Goal: Transaction & Acquisition: Obtain resource

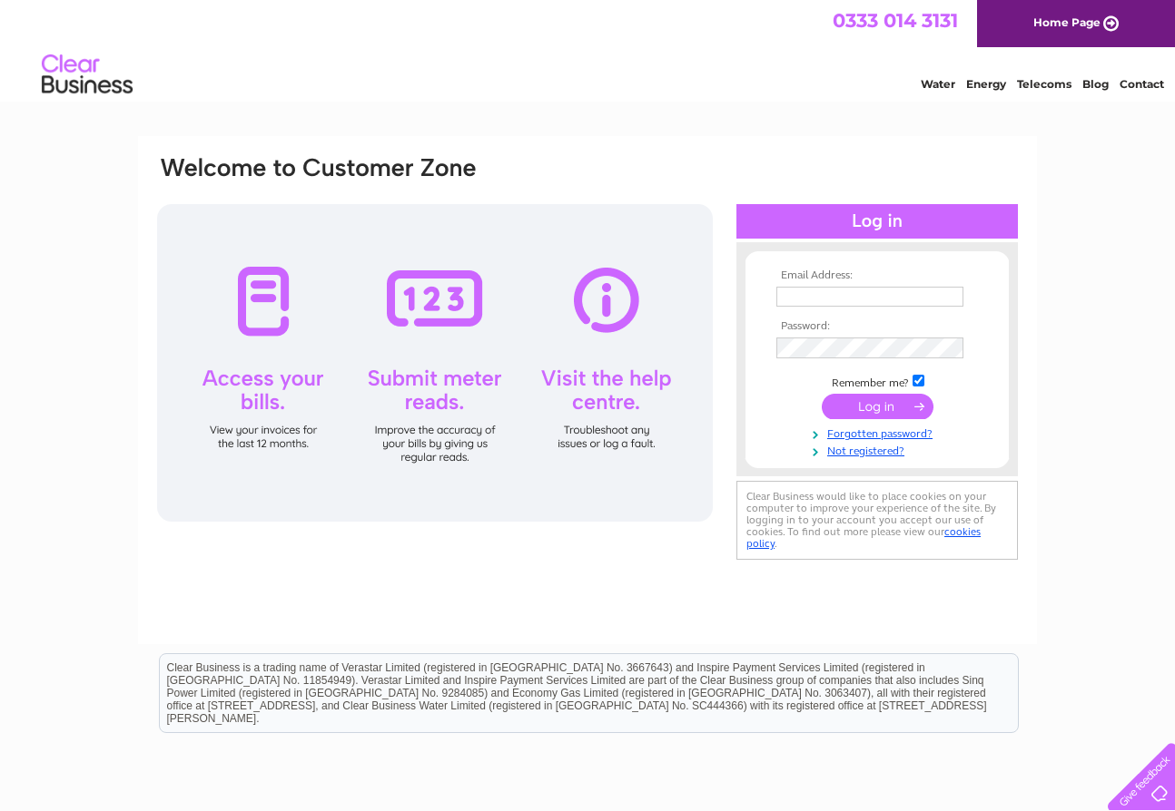
type input "[EMAIL_ADDRESS][DOMAIN_NAME]"
click at [881, 399] on input "submit" at bounding box center [877, 408] width 112 height 25
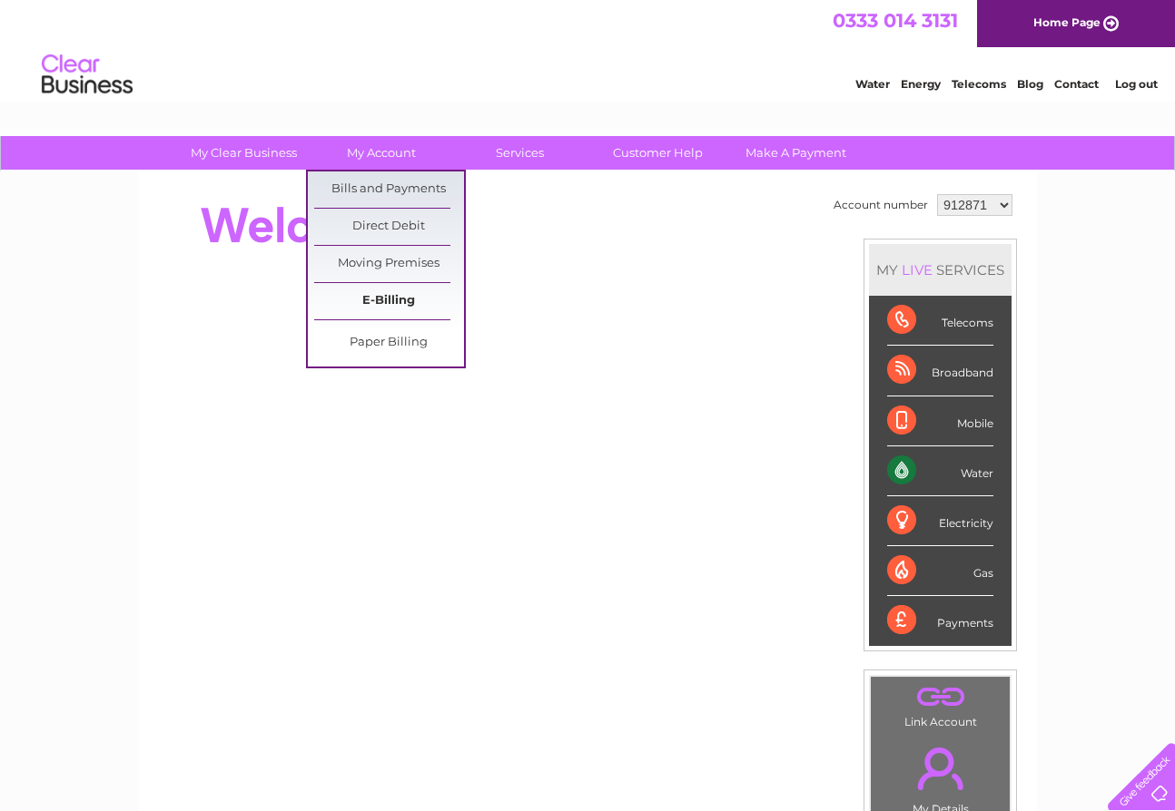
click at [385, 297] on link "E-Billing" at bounding box center [389, 301] width 150 height 36
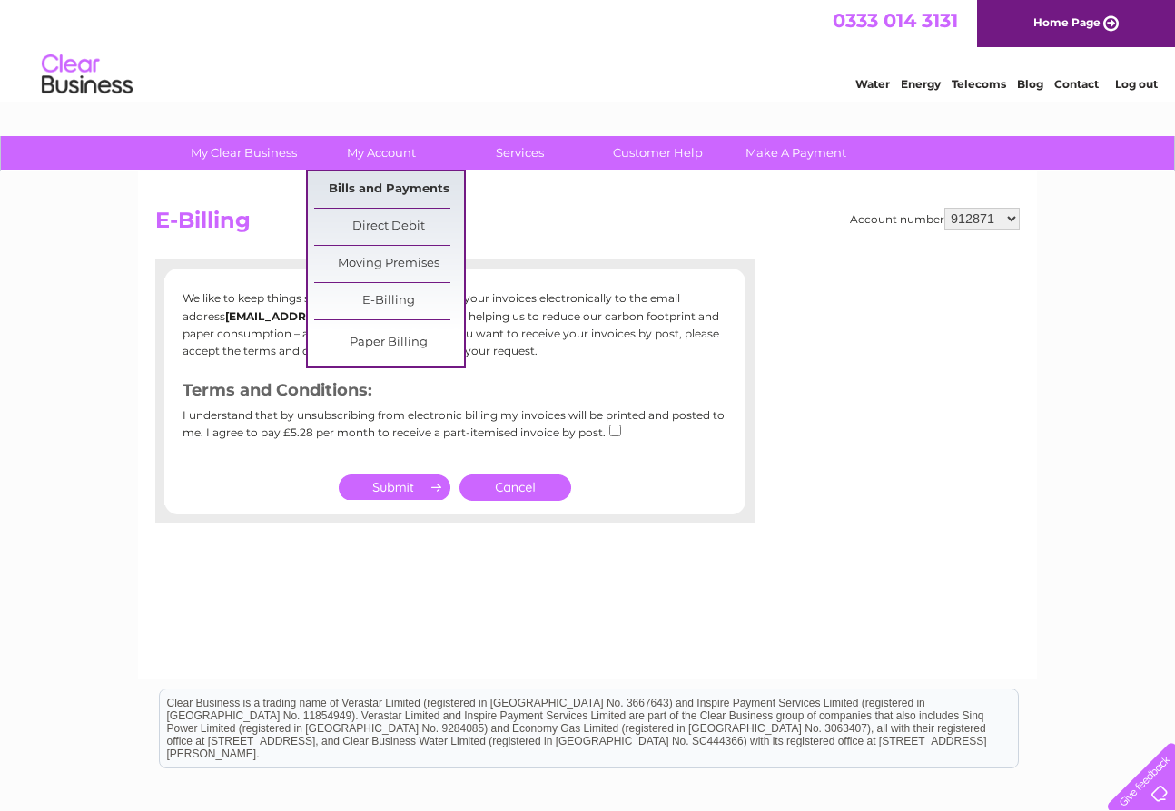
click at [380, 190] on link "Bills and Payments" at bounding box center [389, 190] width 150 height 36
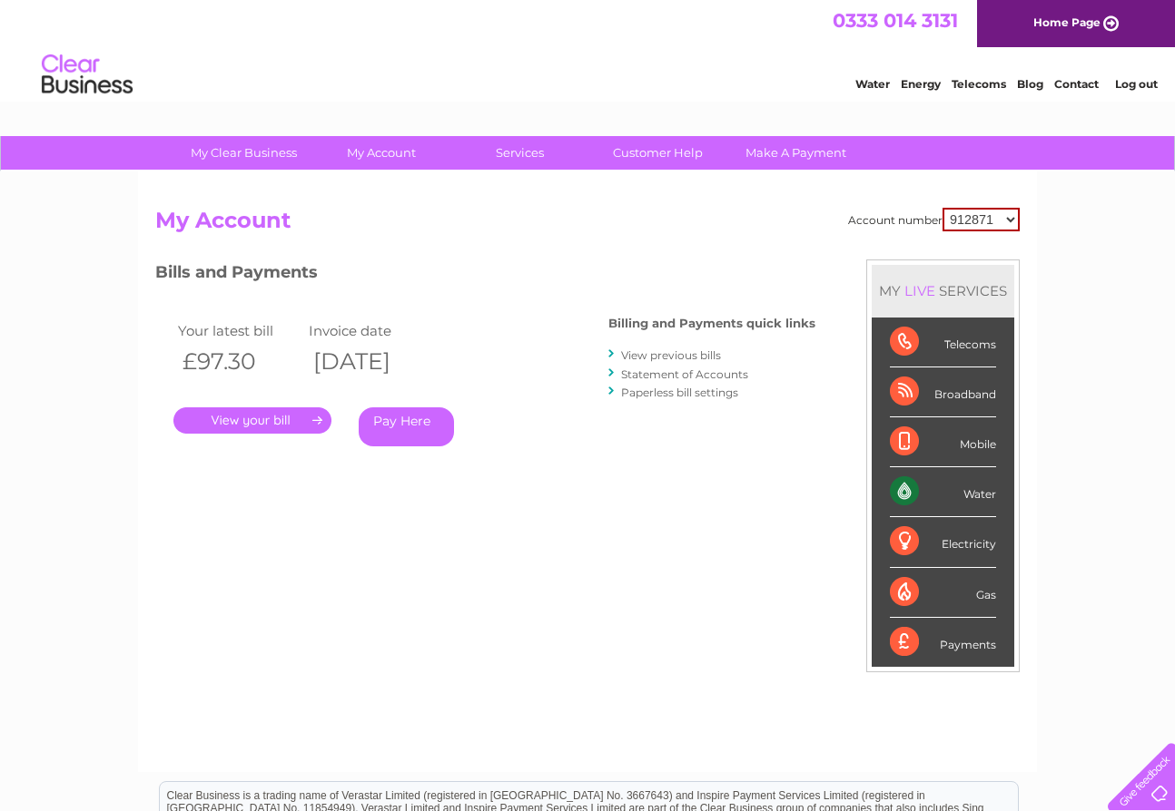
click at [649, 351] on link "View previous bills" at bounding box center [671, 356] width 100 height 14
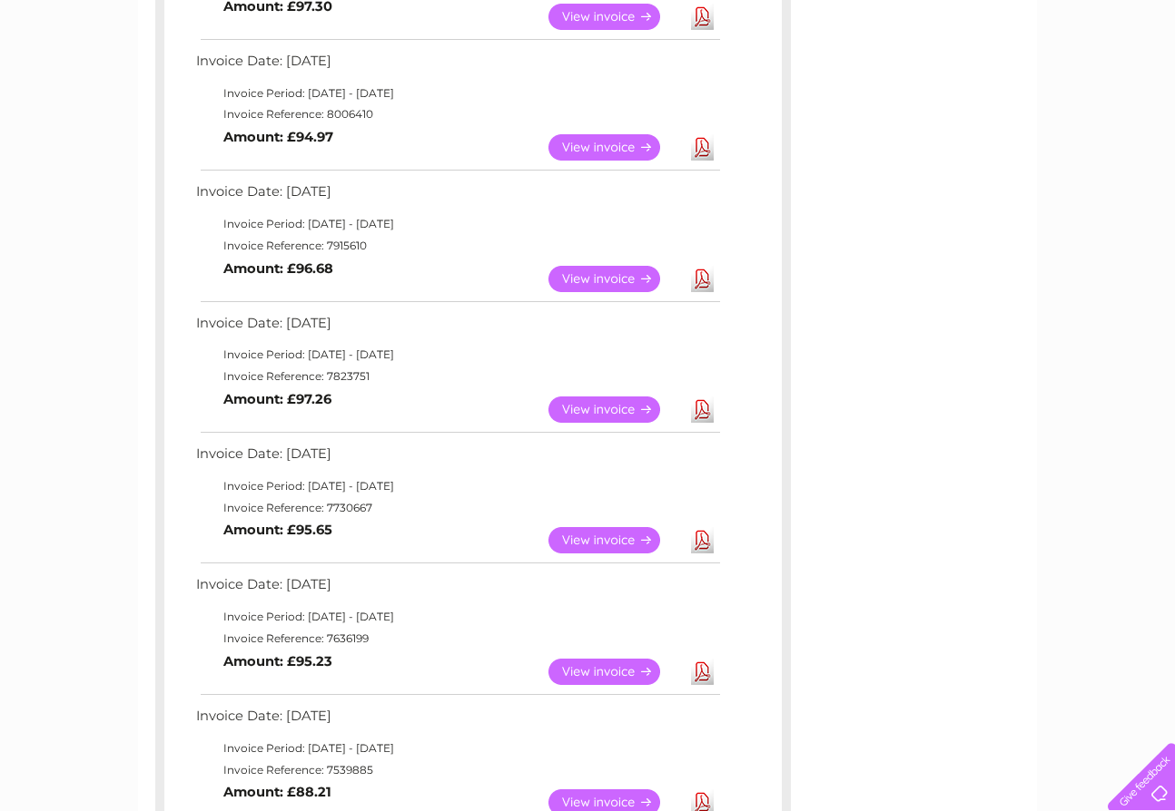
scroll to position [417, 0]
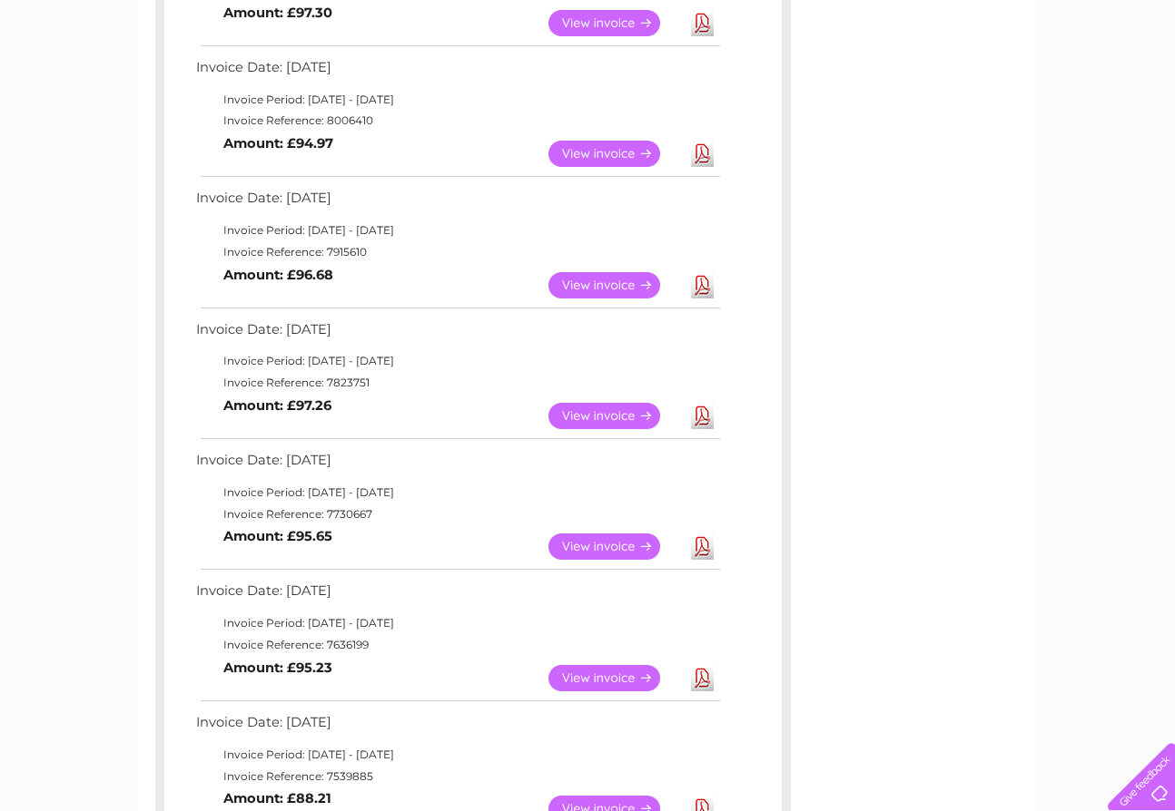
click at [640, 534] on link "View" at bounding box center [614, 547] width 133 height 26
click at [696, 406] on link "Download" at bounding box center [702, 416] width 23 height 26
click at [698, 146] on link "Download" at bounding box center [702, 154] width 23 height 26
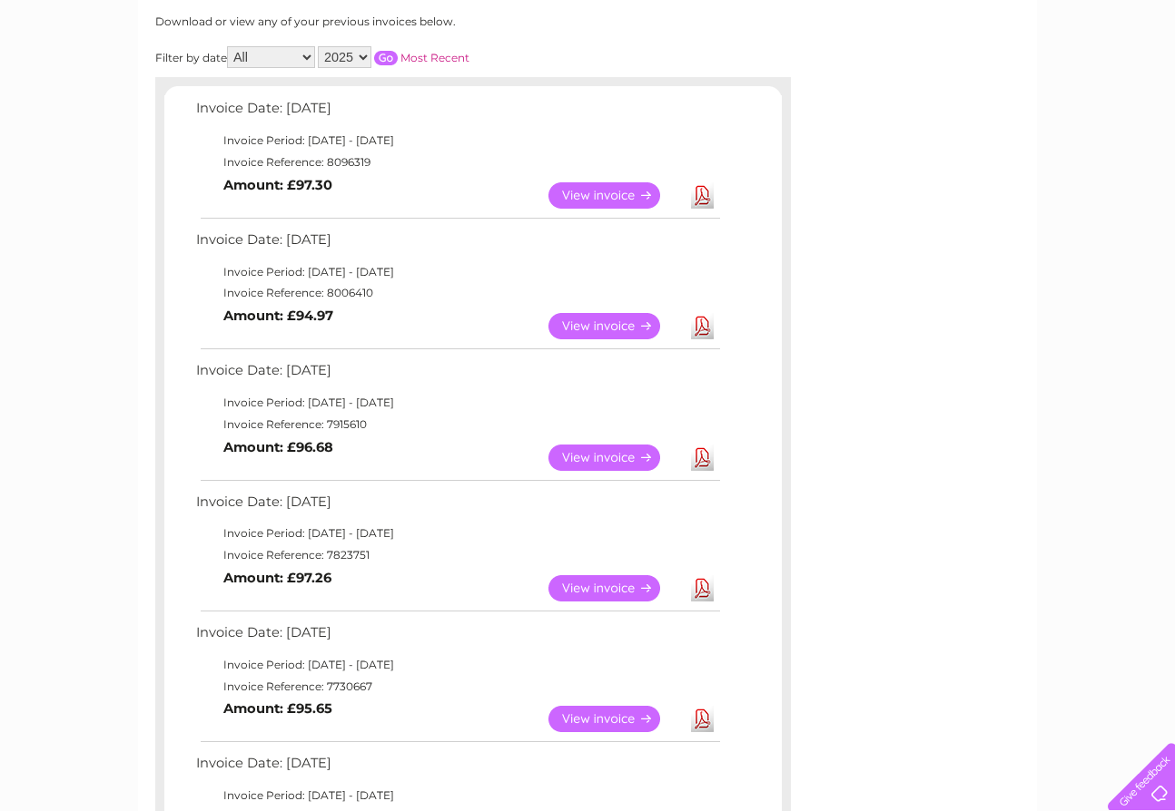
scroll to position [201, 0]
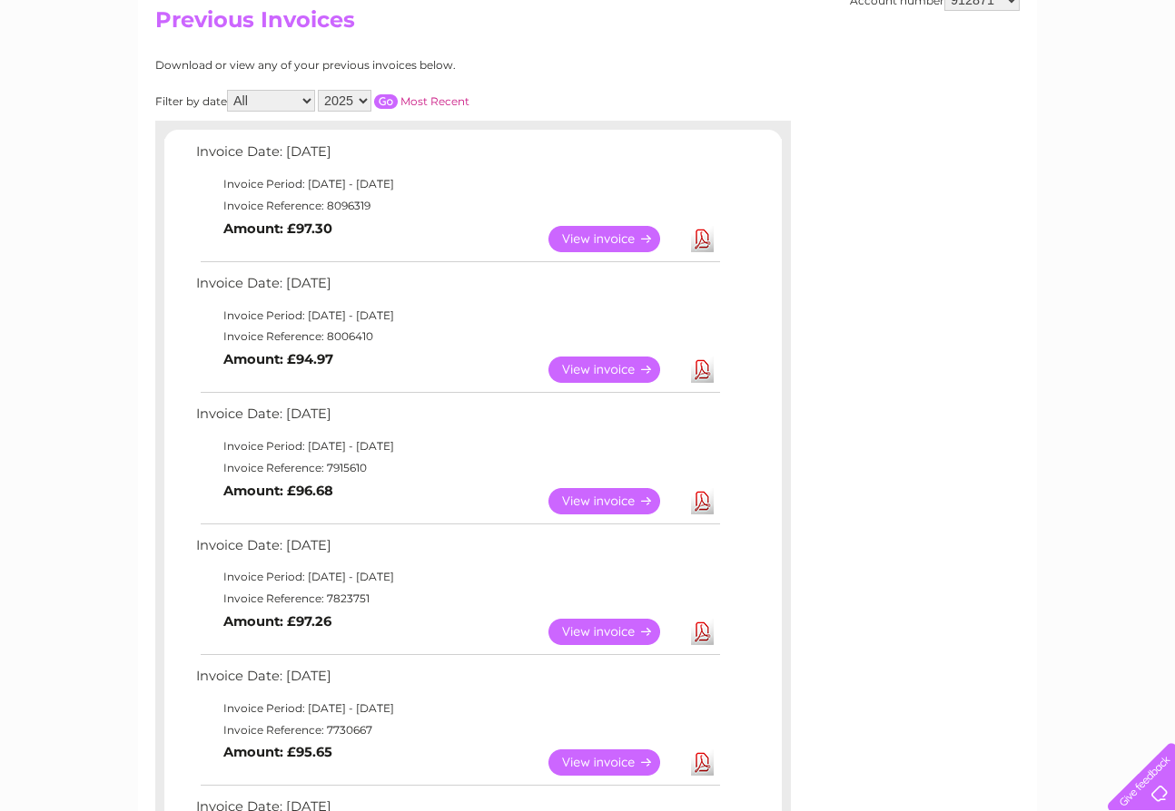
click at [702, 236] on link "Download" at bounding box center [702, 239] width 23 height 26
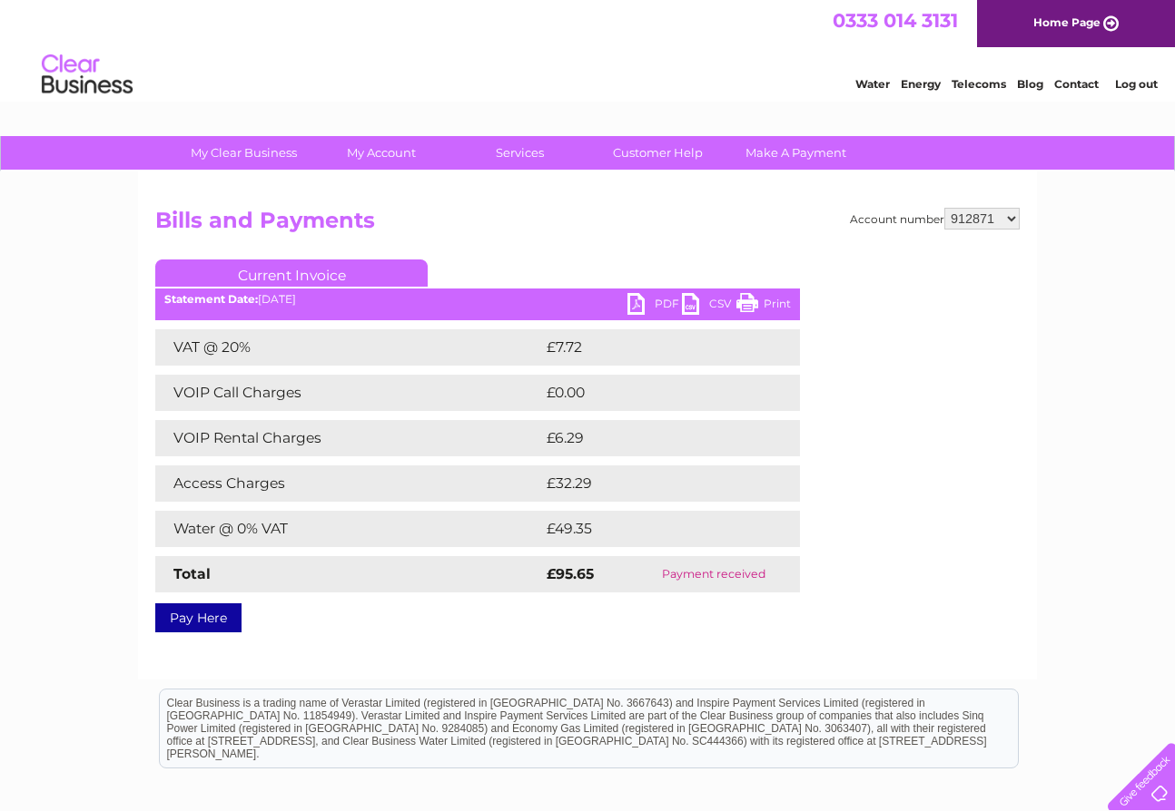
click at [640, 302] on link "PDF" at bounding box center [654, 306] width 54 height 26
